Goal: Task Accomplishment & Management: Use online tool/utility

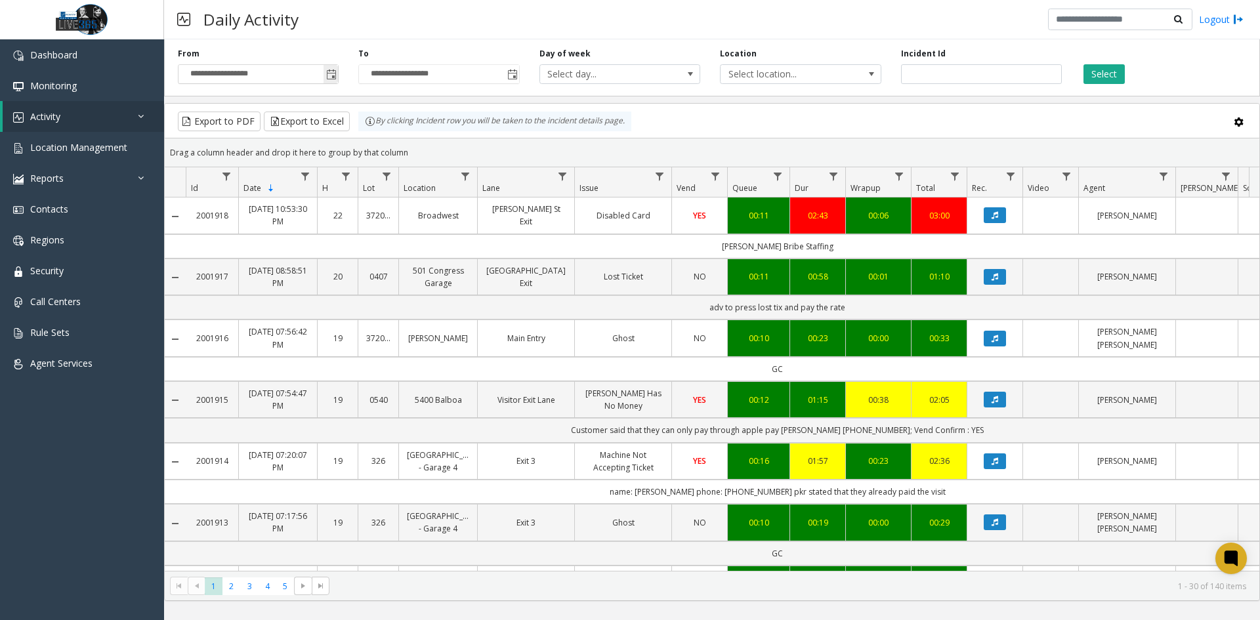
click at [327, 75] on span "Toggle popup" at bounding box center [331, 75] width 11 height 11
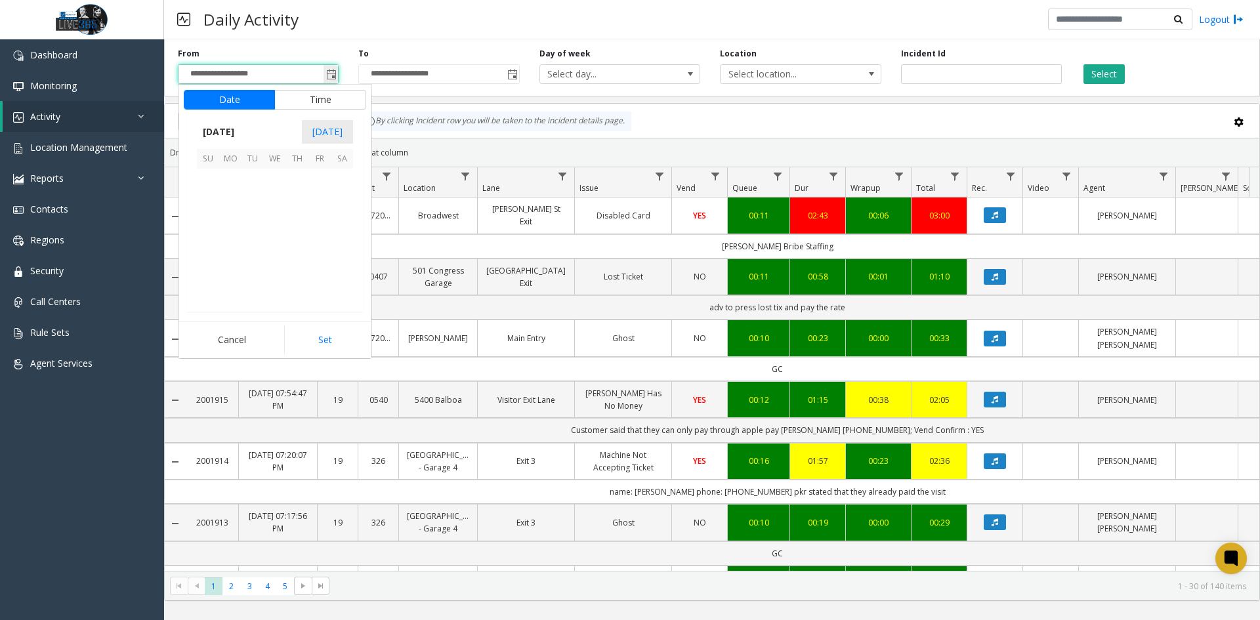
scroll to position [235411, 0]
click at [256, 227] on span "12" at bounding box center [253, 224] width 22 height 22
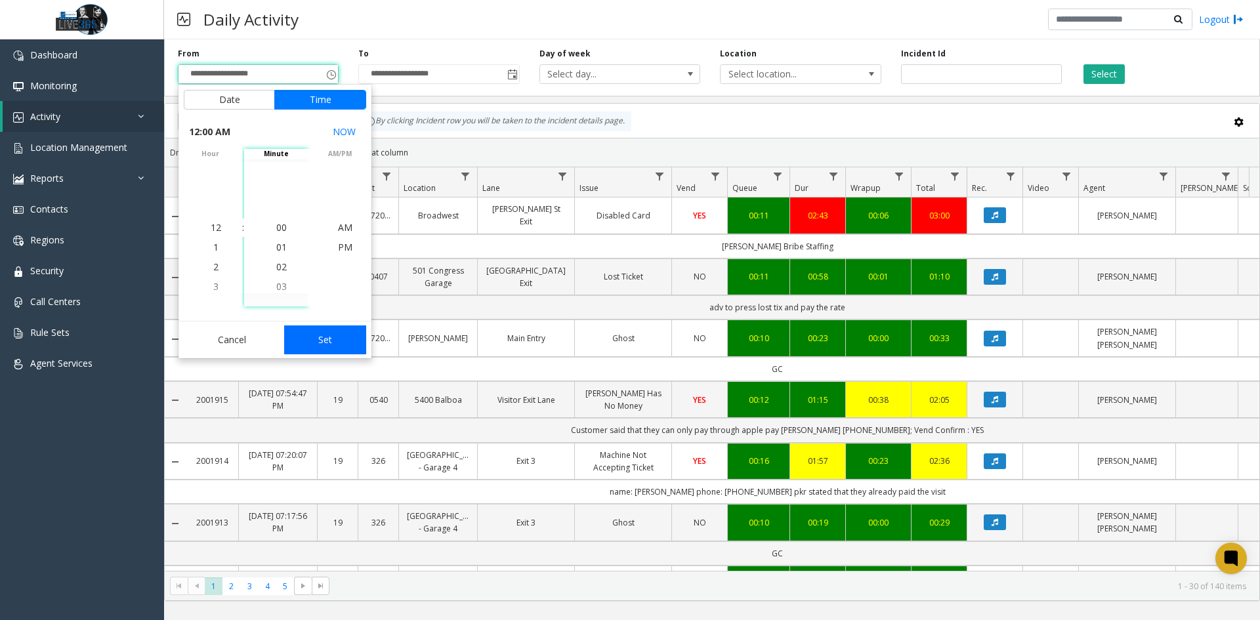
click at [310, 344] on button "Set" at bounding box center [325, 340] width 83 height 29
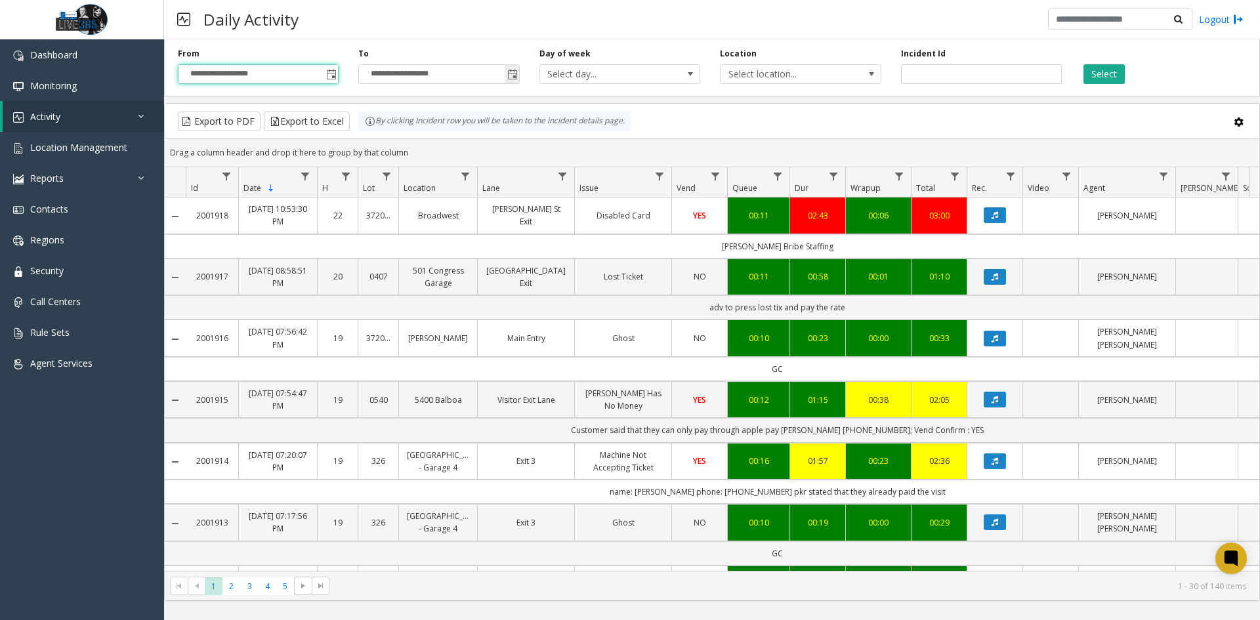
click at [519, 77] on span "**********" at bounding box center [438, 74] width 161 height 20
click at [515, 68] on span "Toggle popup" at bounding box center [512, 74] width 14 height 21
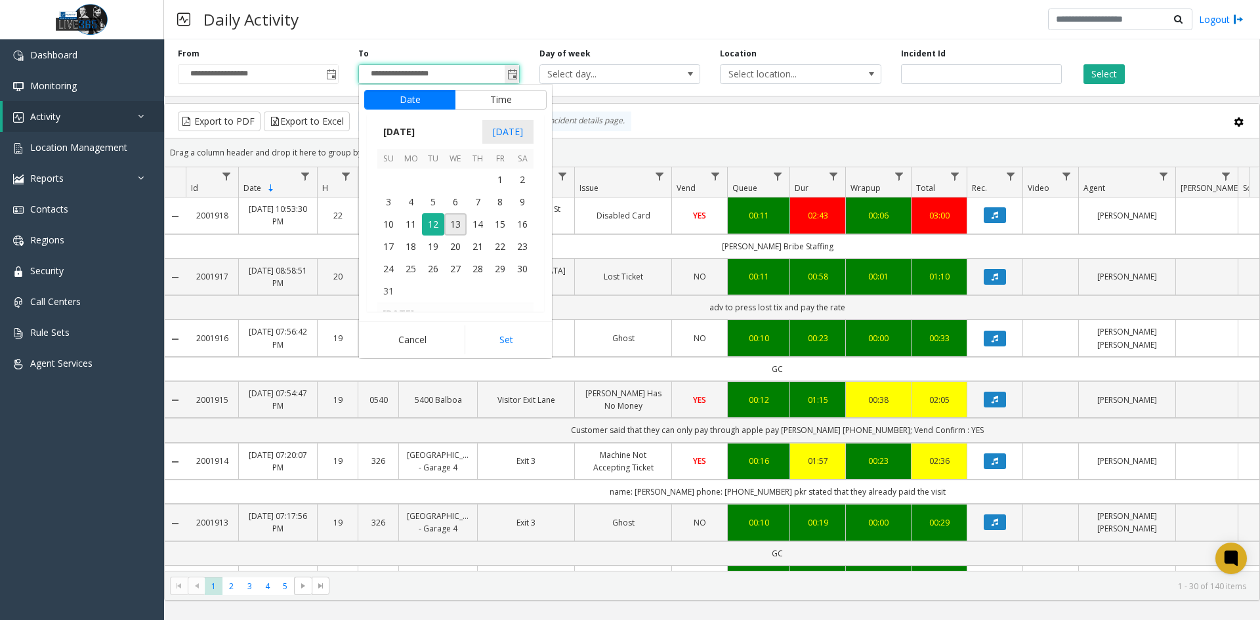
scroll to position [20, 0]
click at [437, 226] on span "12" at bounding box center [433, 224] width 22 height 22
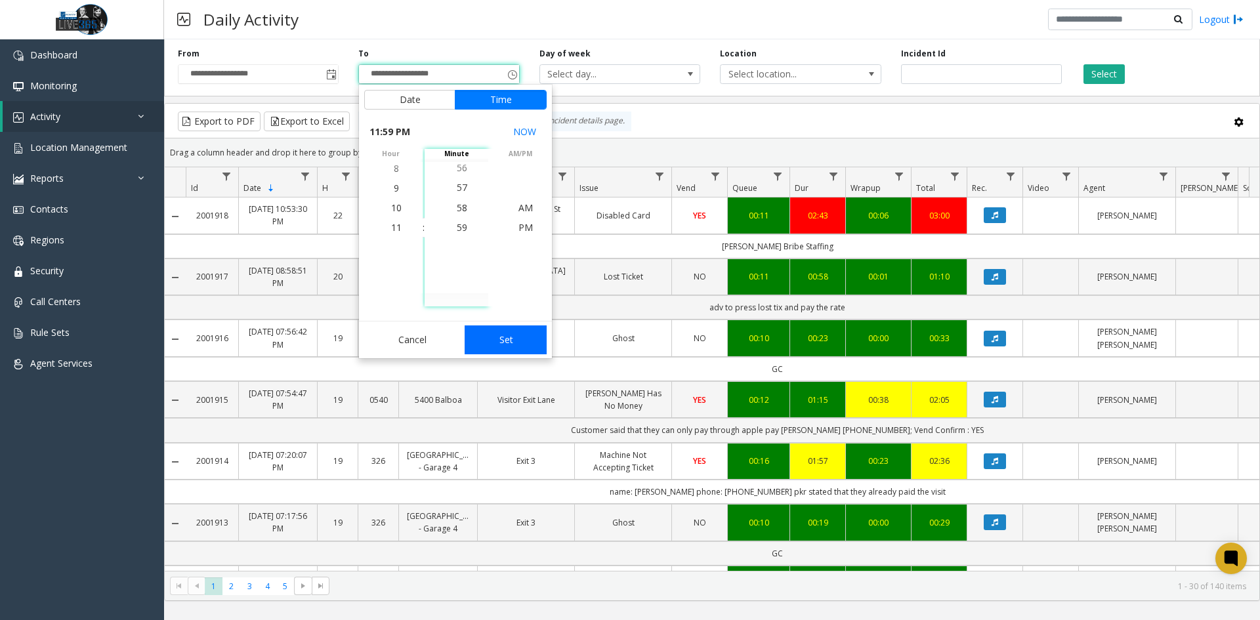
click at [496, 336] on button "Set" at bounding box center [506, 340] width 83 height 29
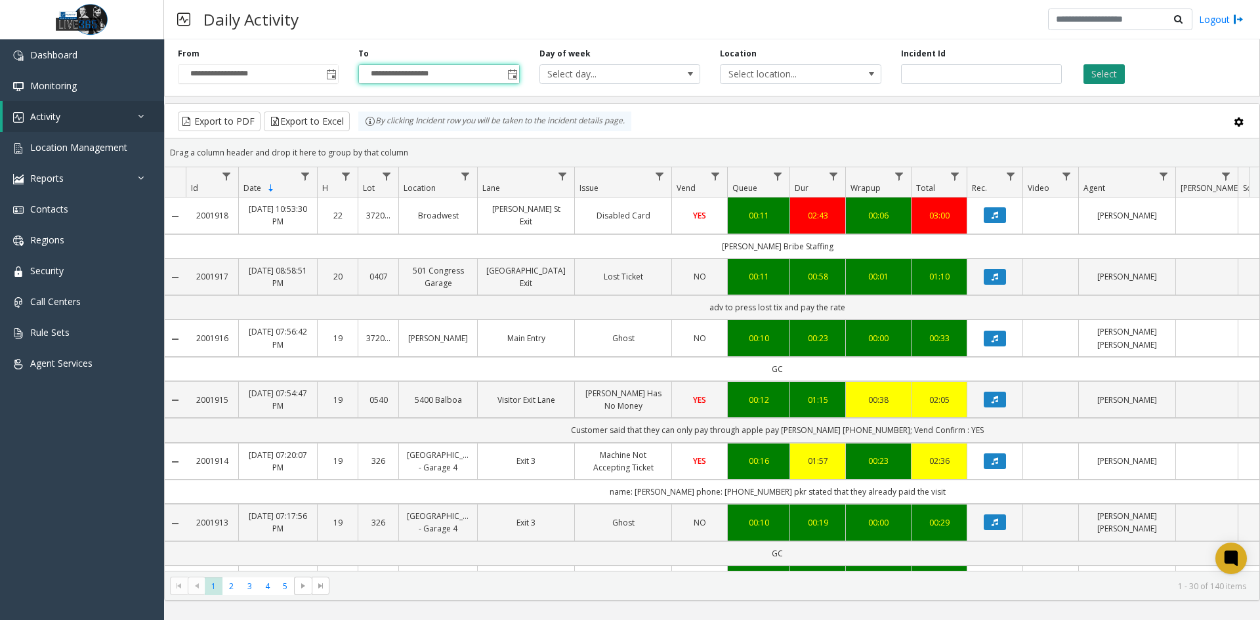
click at [1117, 72] on button "Select" at bounding box center [1104, 74] width 41 height 20
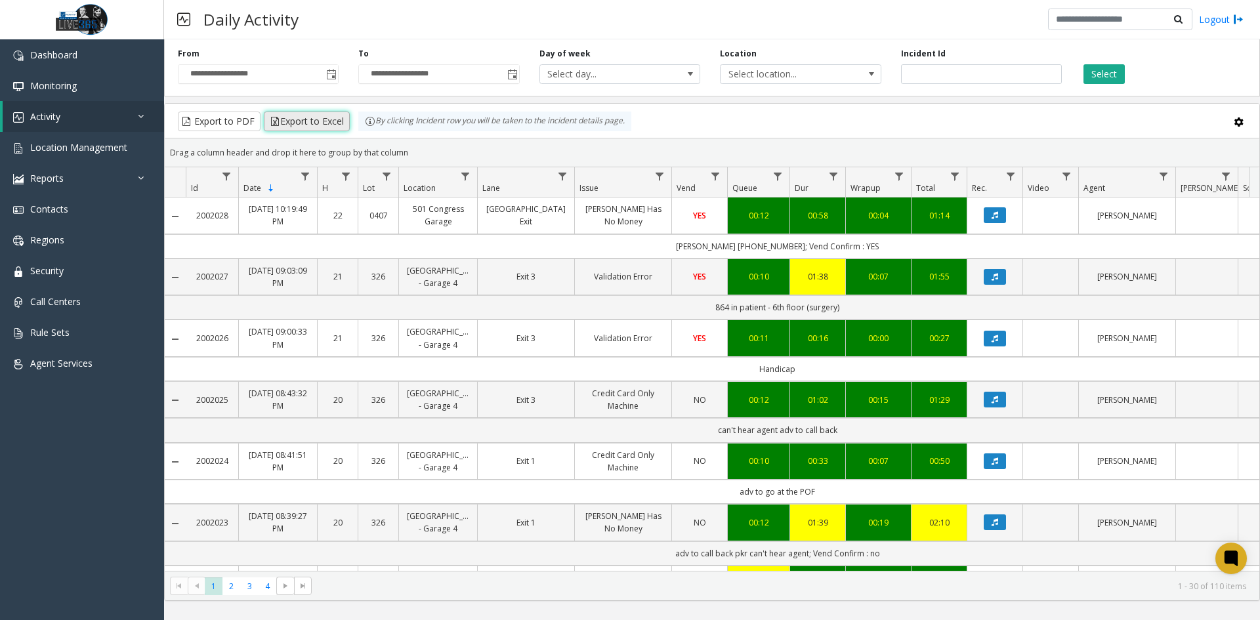
click at [324, 112] on button "Export to Excel" at bounding box center [307, 122] width 86 height 20
click at [742, 116] on div "Export to PDF Export to Excel By clicking Incident row you will be taken to the…" at bounding box center [712, 122] width 1072 height 20
